Goal: Information Seeking & Learning: Learn about a topic

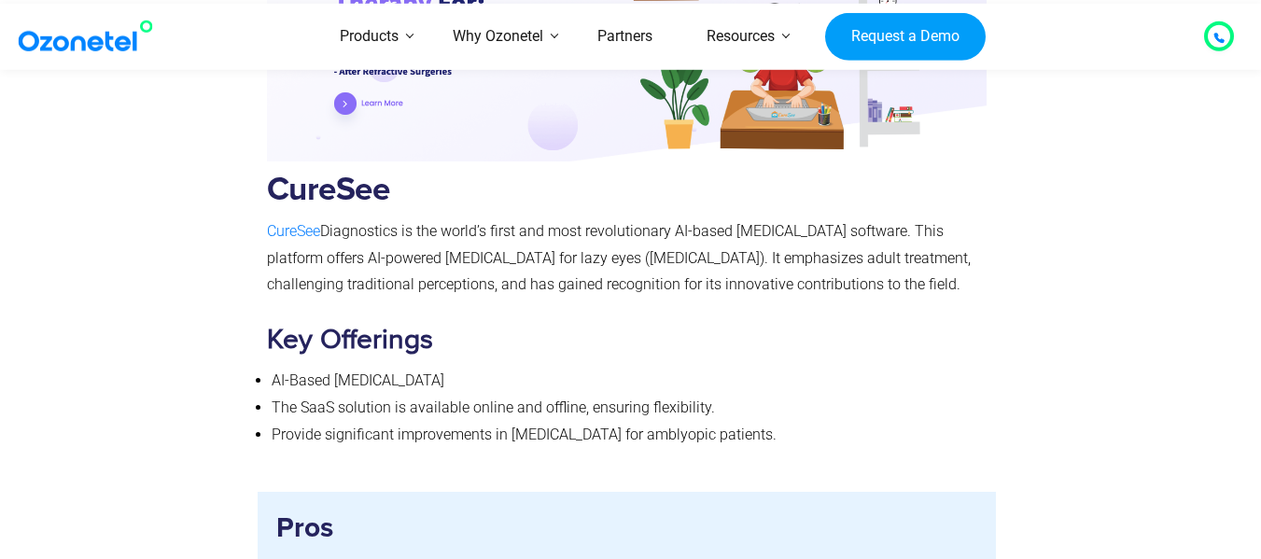
scroll to position [3759, 0]
drag, startPoint x: 265, startPoint y: 202, endPoint x: 401, endPoint y: 197, distance: 136.4
click at [401, 197] on div "CureSee CureSee Diagnostics is the world’s first and most revolutionary AI-base…" at bounding box center [627, 141] width 739 height 662
copy p "CureSee Diagnostics"
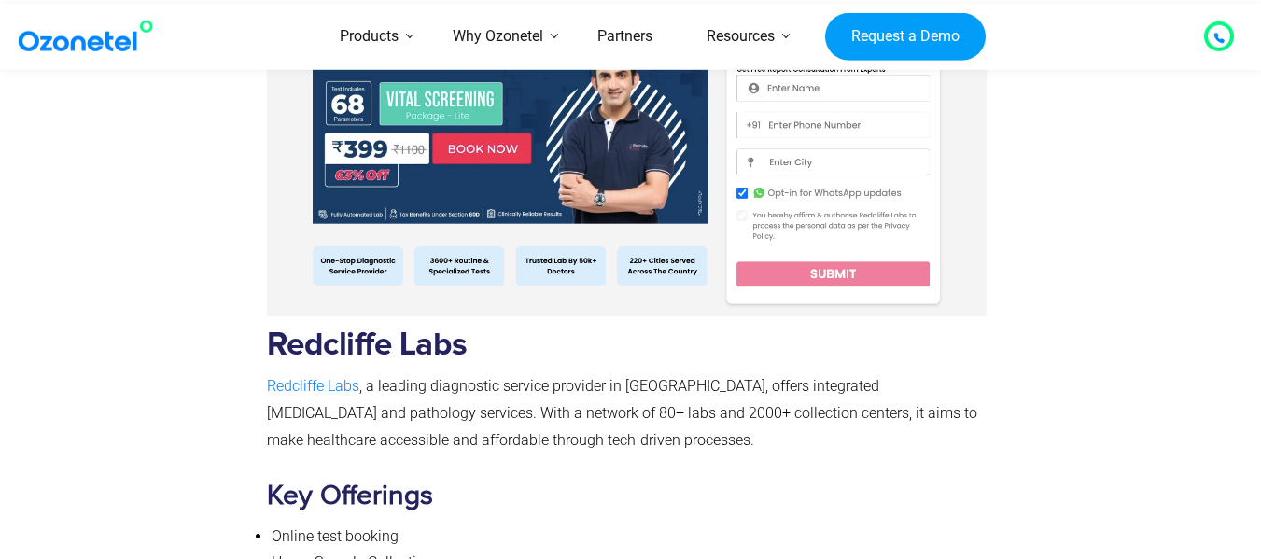
scroll to position [17206, 0]
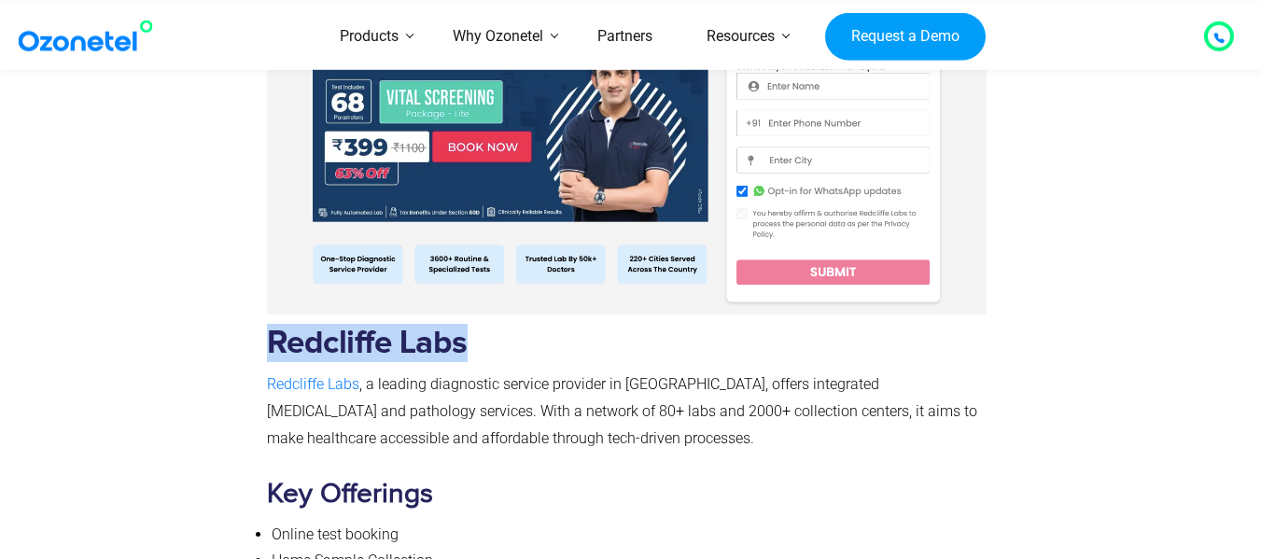
drag, startPoint x: 267, startPoint y: 286, endPoint x: 467, endPoint y: 282, distance: 199.8
click at [467, 327] on b "Redcliffe Labs" at bounding box center [367, 343] width 201 height 33
copy b "Redcliffe Labs"
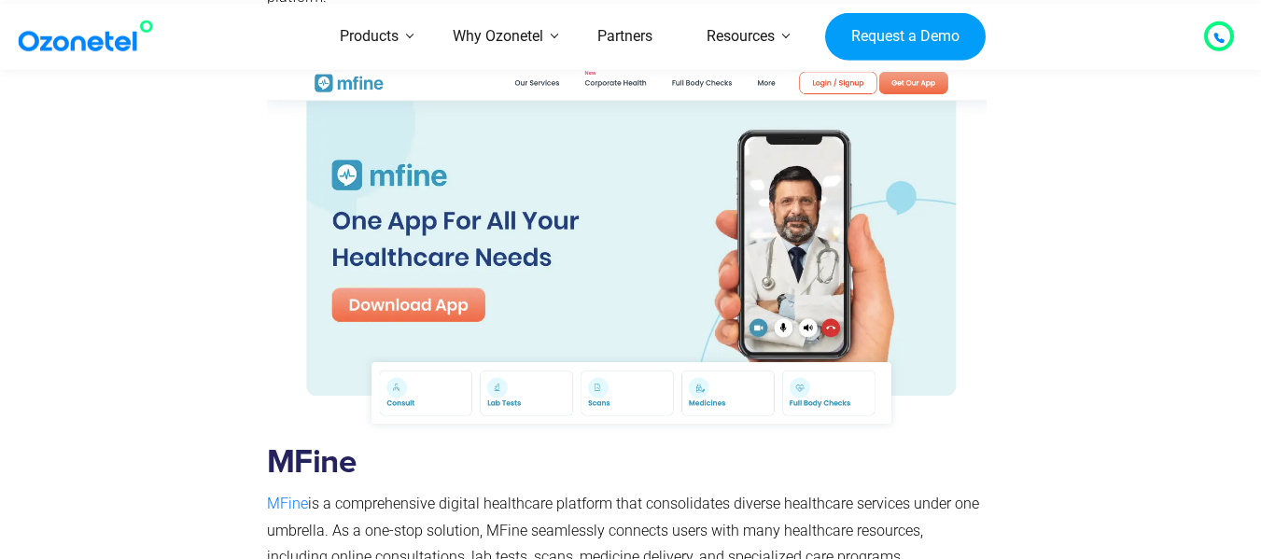
scroll to position [11269, 0]
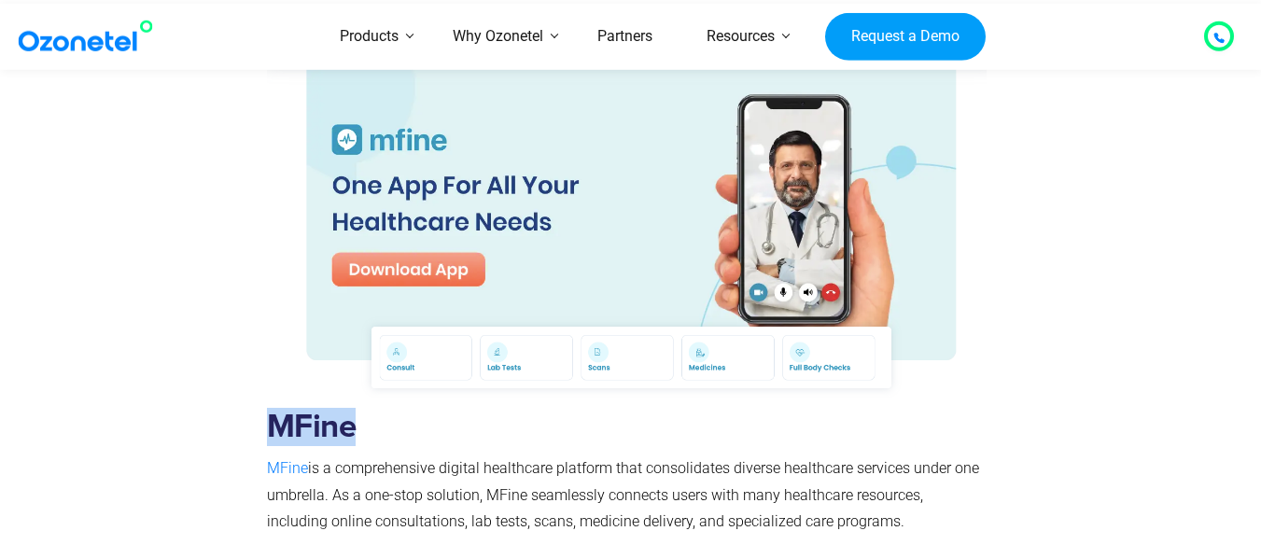
drag, startPoint x: 266, startPoint y: 394, endPoint x: 358, endPoint y: 408, distance: 93.5
click at [358, 408] on h2 "MFine" at bounding box center [627, 427] width 721 height 38
copy b "MFine"
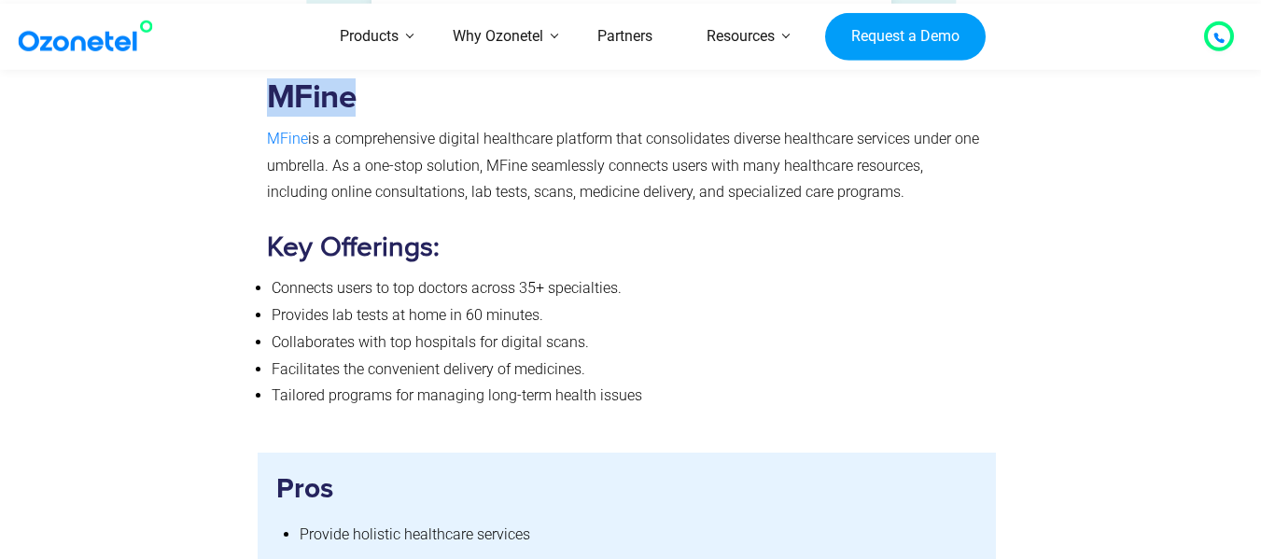
scroll to position [11410, 0]
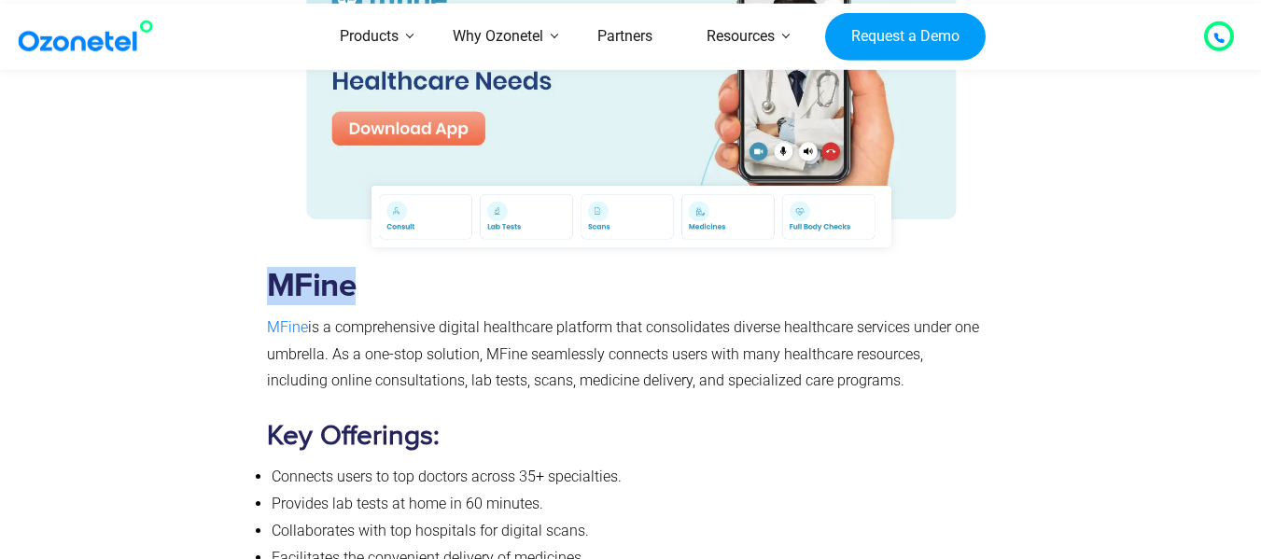
click at [295, 270] on b "MFine" at bounding box center [312, 286] width 90 height 33
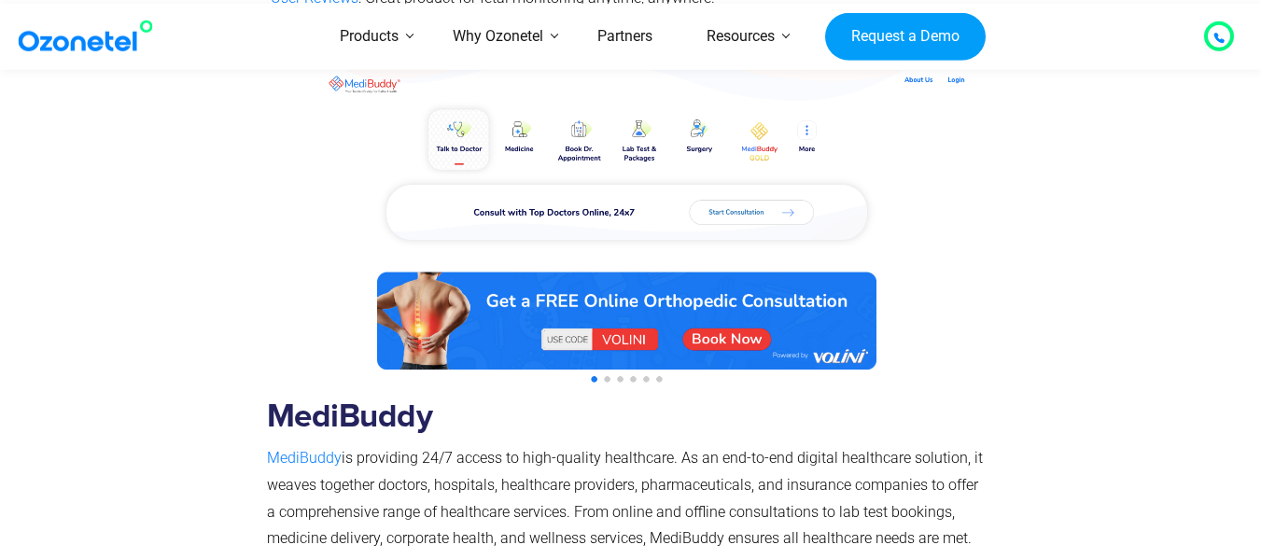
scroll to position [10067, 0]
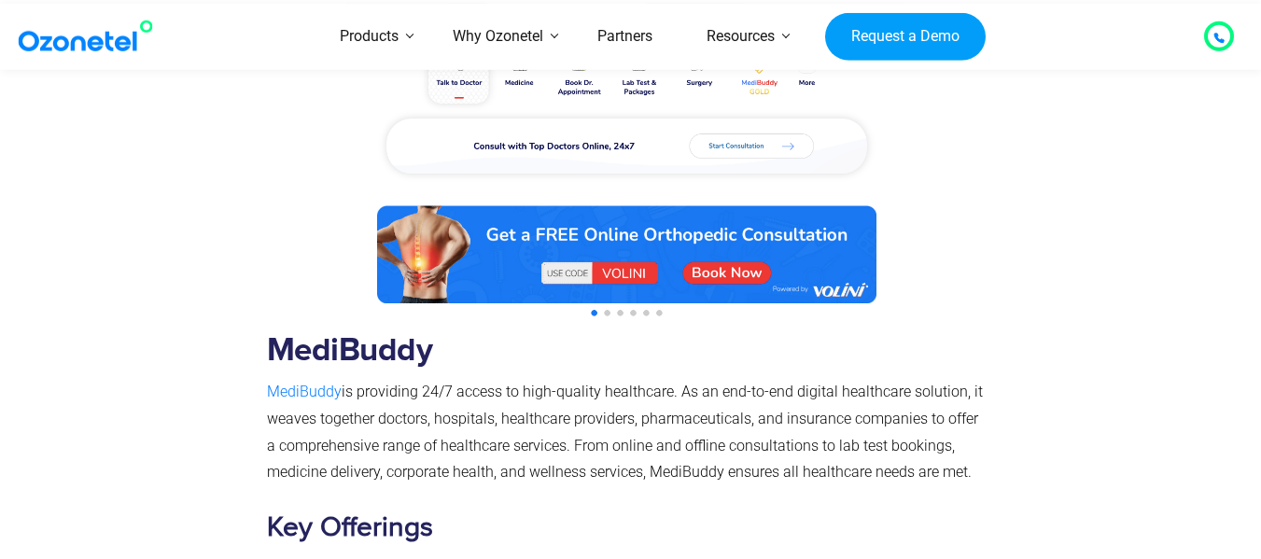
click at [606, 287] on img at bounding box center [627, 162] width 721 height 319
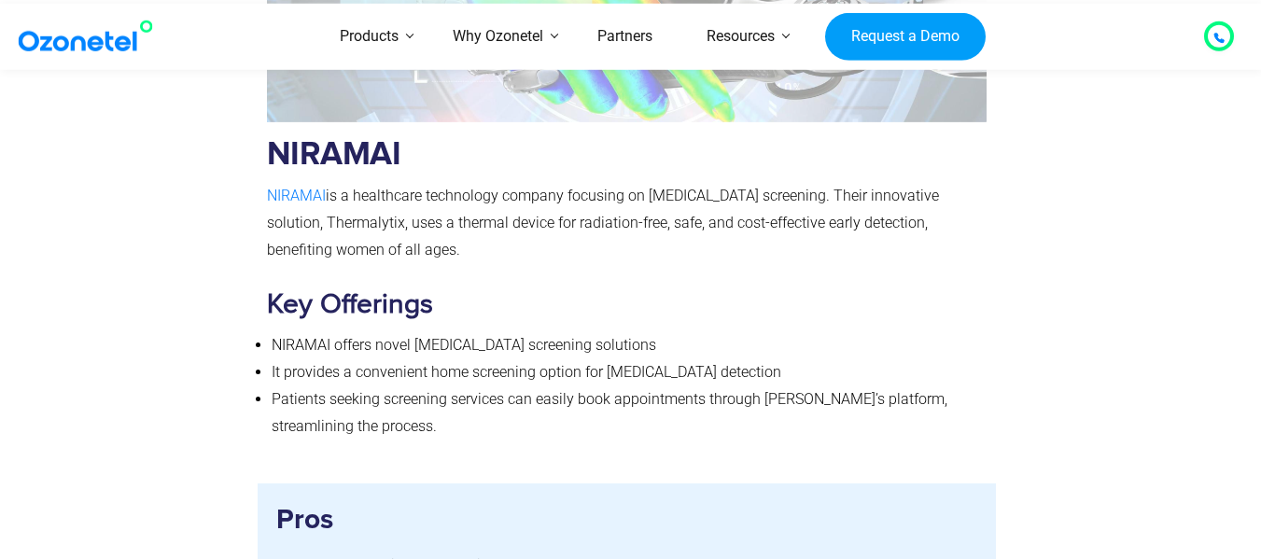
scroll to position [13968, 0]
